Goal: Information Seeking & Learning: Learn about a topic

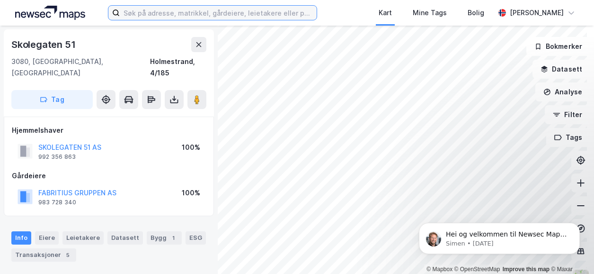
click at [292, 11] on input at bounding box center [218, 13] width 197 height 14
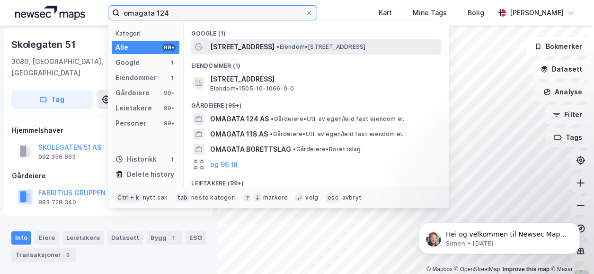
type input "omagata 124"
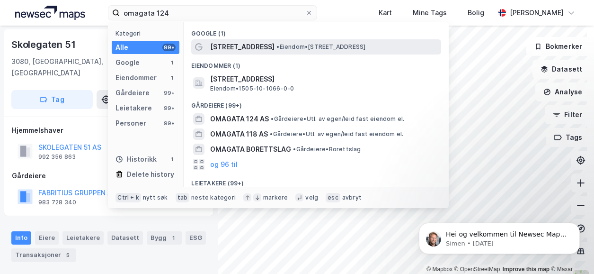
click at [313, 51] on div "[STREET_ADDRESS] • Eiendom • [STREET_ADDRESS]" at bounding box center [324, 46] width 229 height 11
